Goal: Task Accomplishment & Management: Book appointment/travel/reservation

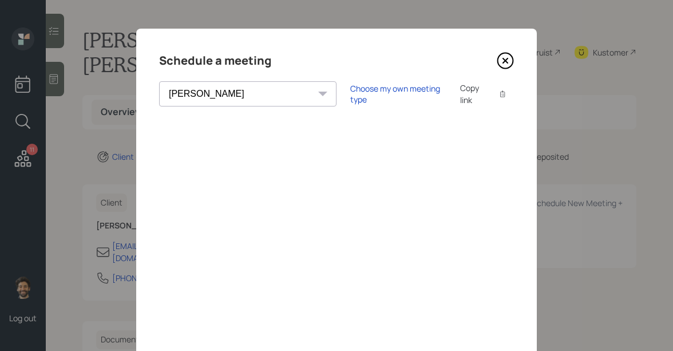
select select "f14b762f-c7c2-4b89-9227-8fa891345eea"
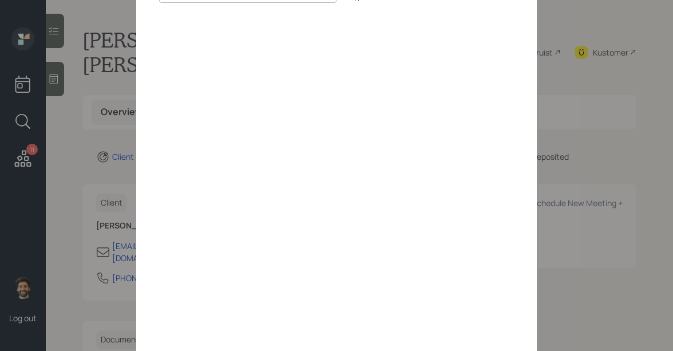
scroll to position [164, 0]
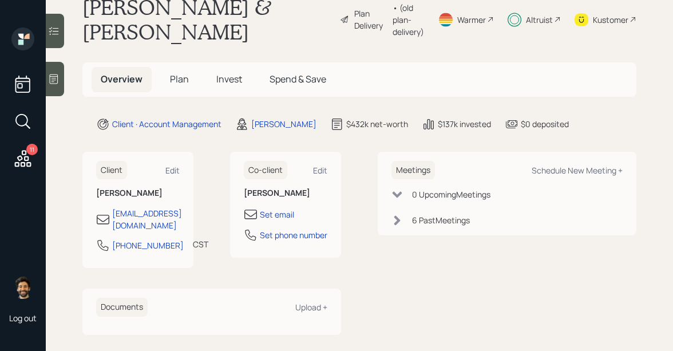
scroll to position [37, 0]
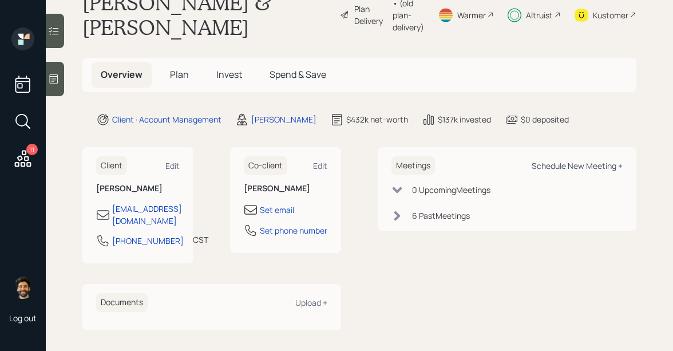
click at [557, 168] on div "Schedule New Meeting +" at bounding box center [577, 165] width 91 height 11
select select "f14b762f-c7c2-4b89-9227-8fa891345eea"
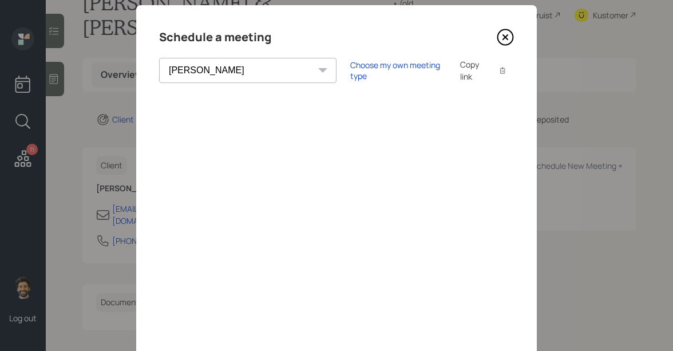
scroll to position [27, 0]
